Goal: Information Seeking & Learning: Learn about a topic

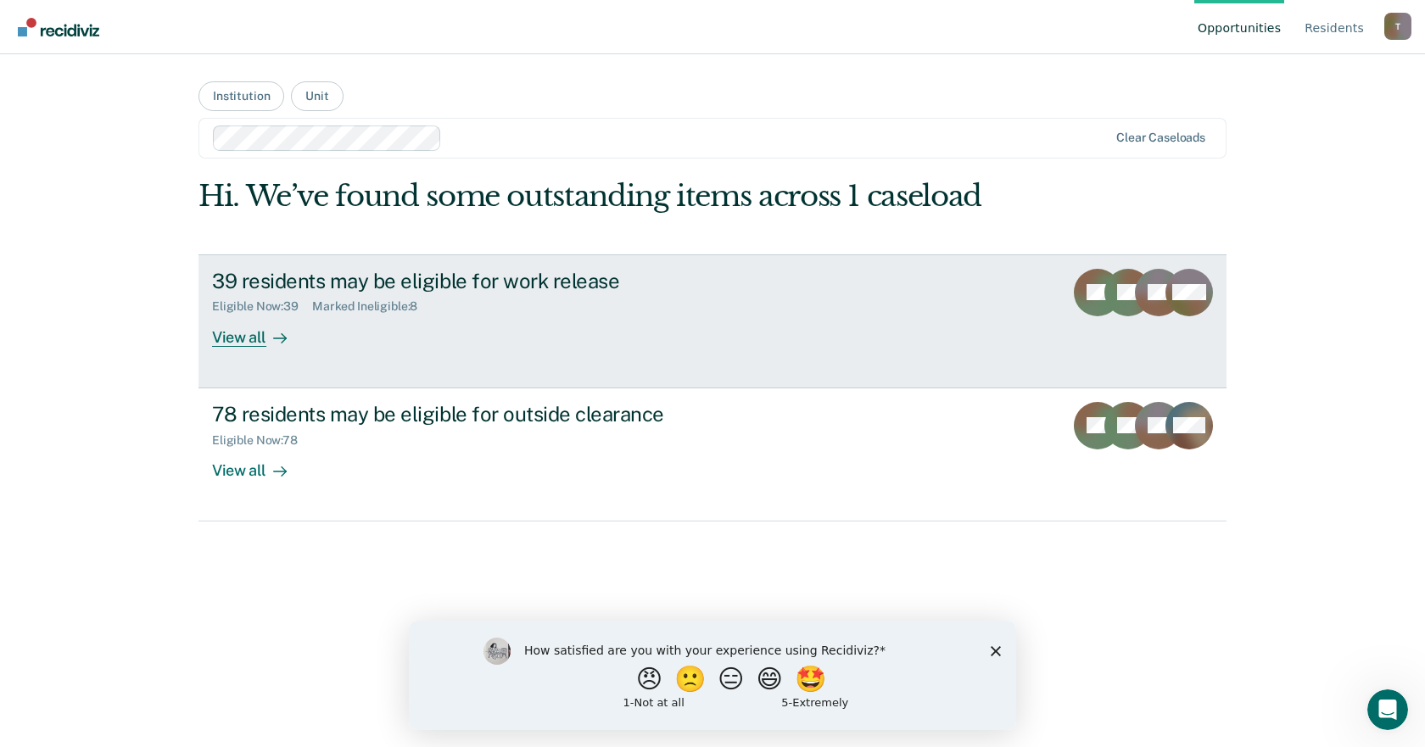
click at [423, 284] on div "39 residents may be eligible for work release" at bounding box center [509, 281] width 595 height 25
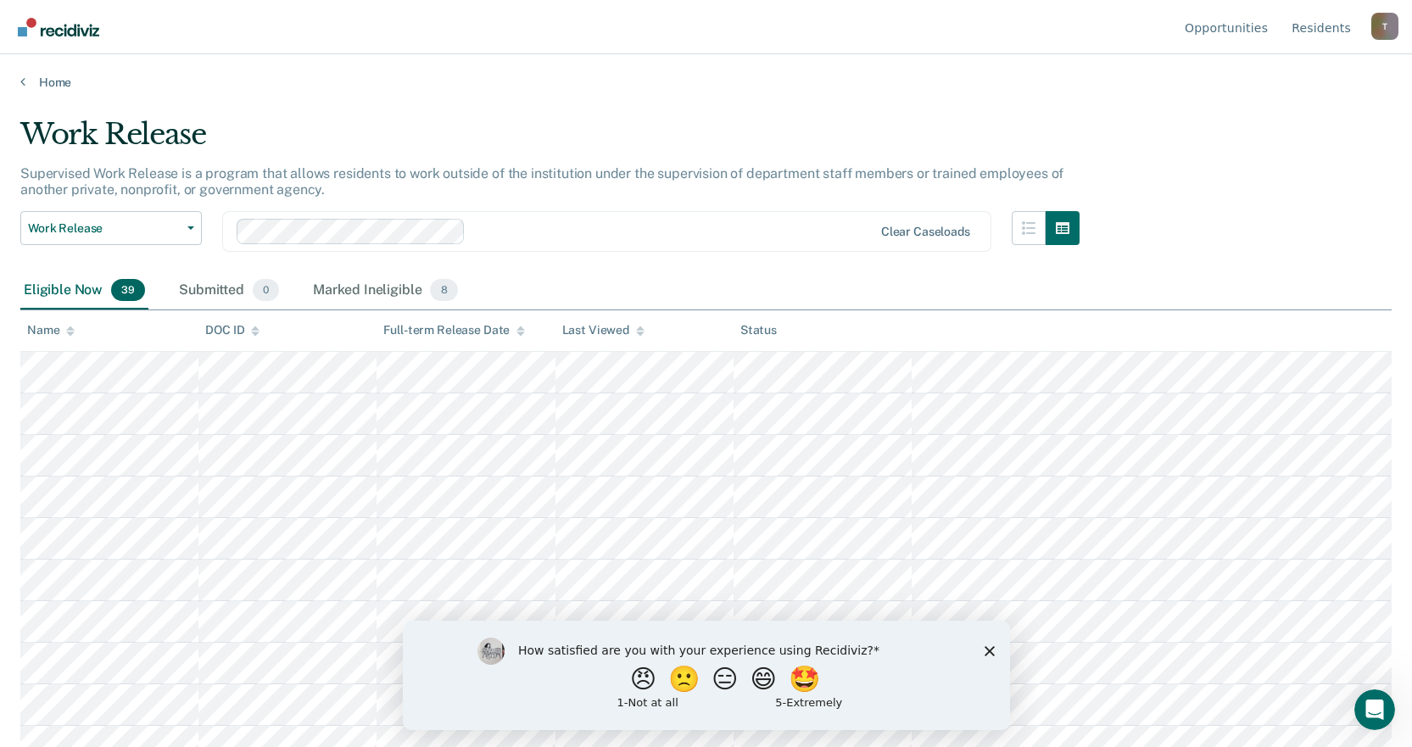
click at [55, 331] on div "Name" at bounding box center [51, 330] width 48 height 14
click at [58, 333] on div "Name" at bounding box center [51, 330] width 48 height 14
click at [59, 329] on div "Name" at bounding box center [51, 330] width 48 height 14
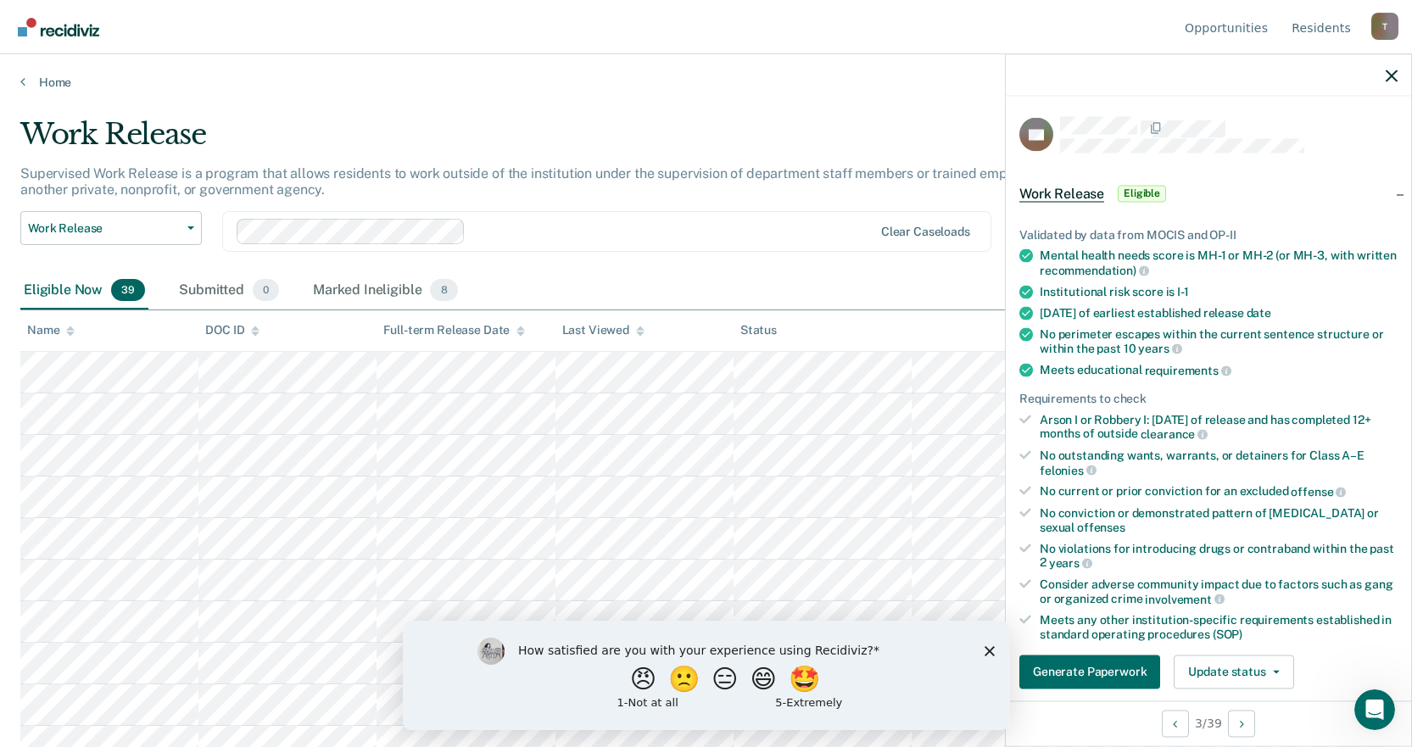
scroll to position [85, 0]
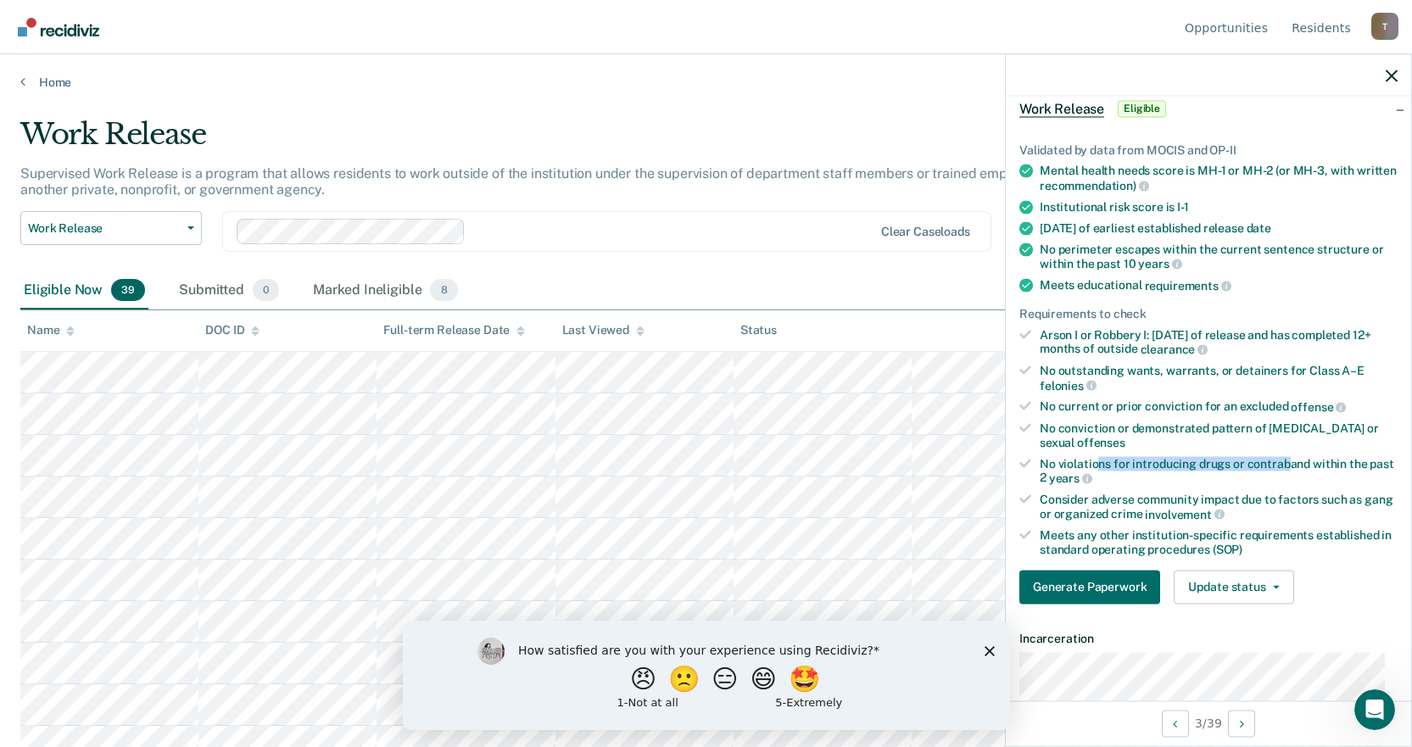
drag, startPoint x: 1097, startPoint y: 463, endPoint x: 1285, endPoint y: 466, distance: 188.3
click at [1285, 466] on div "No violations for introducing drugs or contraband within the past 2 years" at bounding box center [1219, 470] width 358 height 29
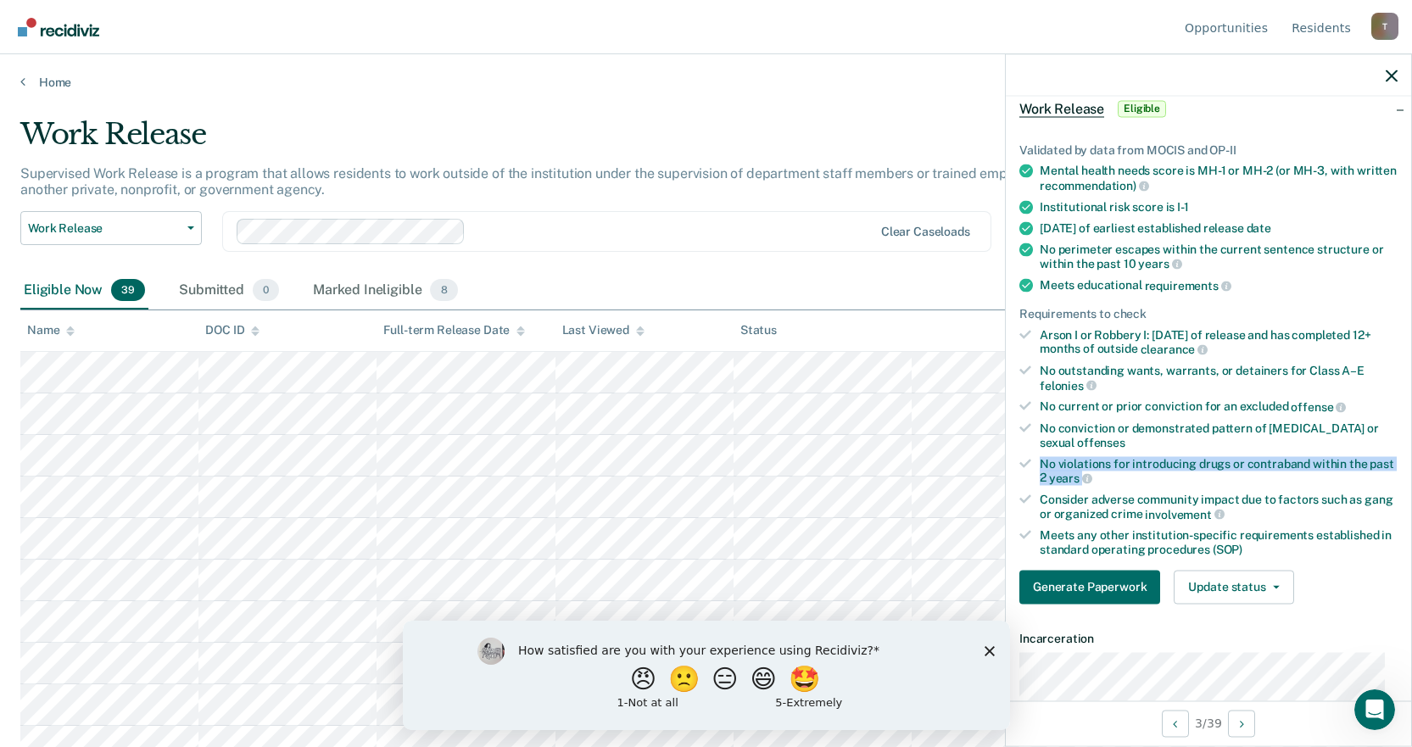
click at [1284, 467] on div "No violations for introducing drugs or contraband within the past 2 years" at bounding box center [1219, 470] width 358 height 29
click at [1184, 514] on span "involvement" at bounding box center [1184, 514] width 79 height 14
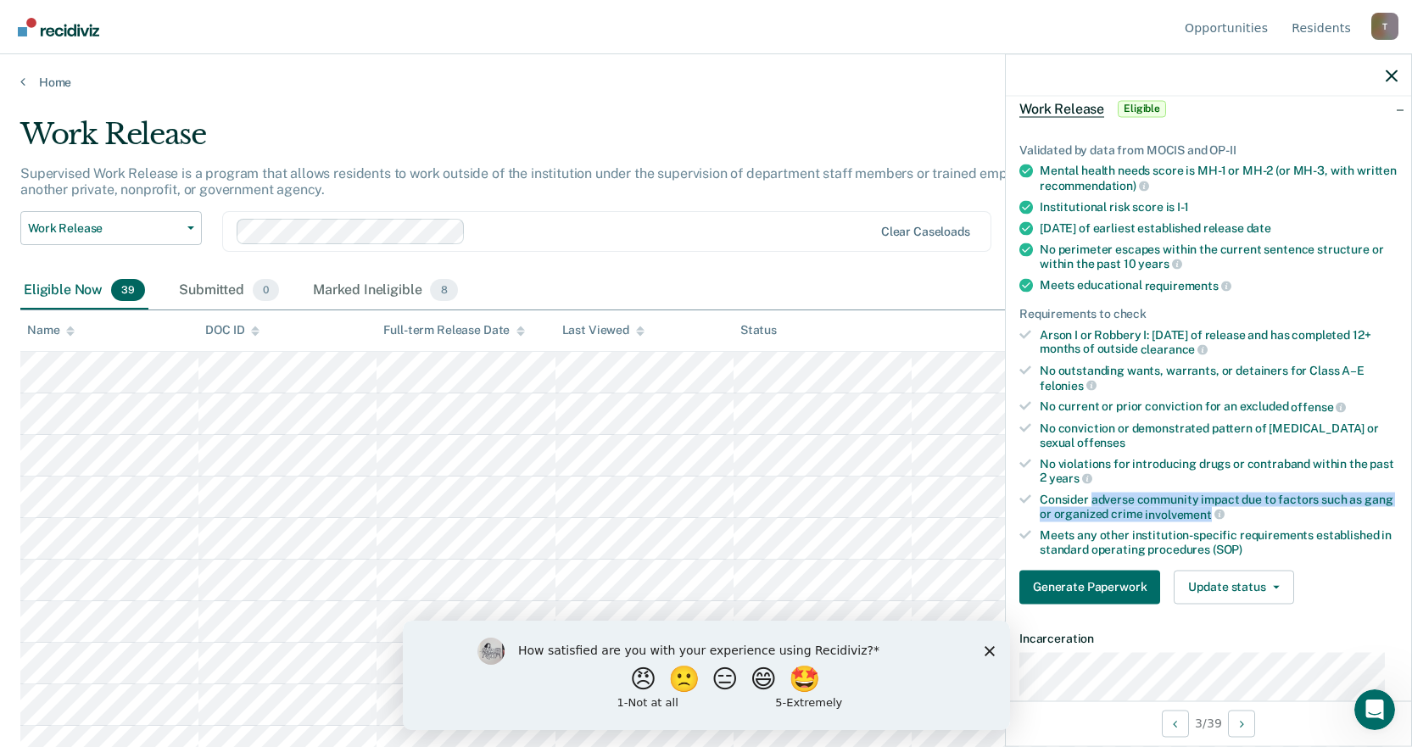
drag, startPoint x: 1184, startPoint y: 514, endPoint x: 1117, endPoint y: 504, distance: 67.8
click at [1117, 504] on div "Consider adverse community impact due to factors such as gang or organized crim…" at bounding box center [1219, 506] width 358 height 29
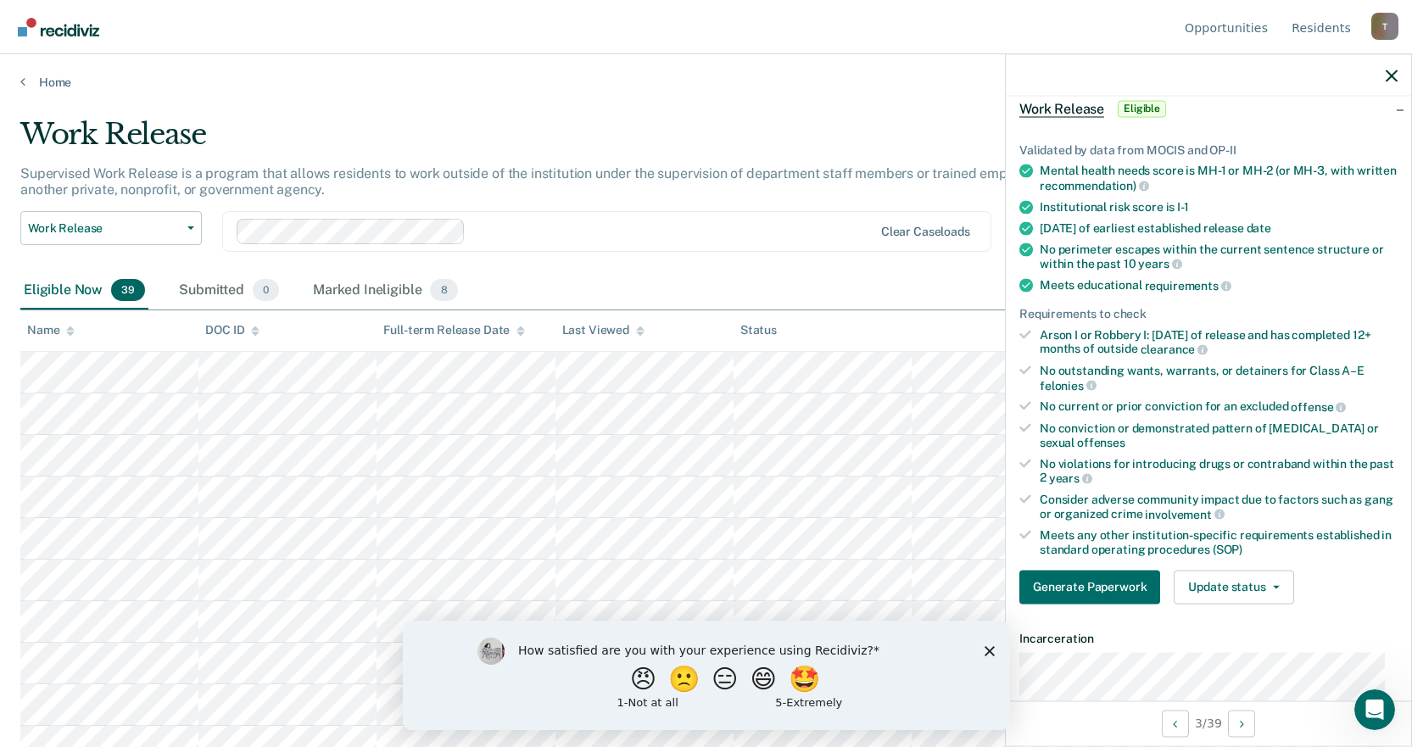
click at [1115, 523] on ul "Validated by data from MOCIS and OP-II Mental health needs score is MH-1 or MH-…" at bounding box center [1209, 350] width 378 height 414
click at [990, 650] on polygon "Close survey" at bounding box center [989, 651] width 10 height 10
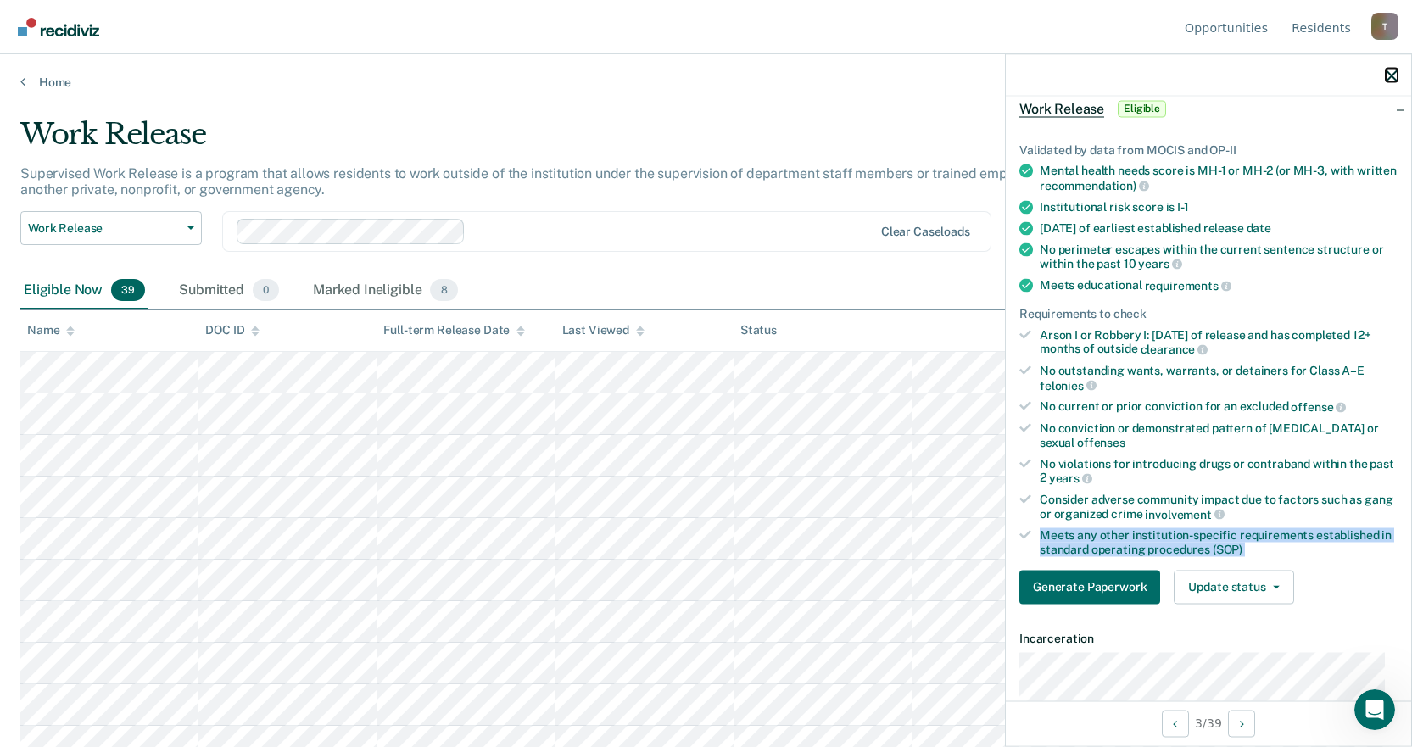
click at [1392, 81] on icon "button" at bounding box center [1392, 76] width 12 height 12
